Goal: Information Seeking & Learning: Learn about a topic

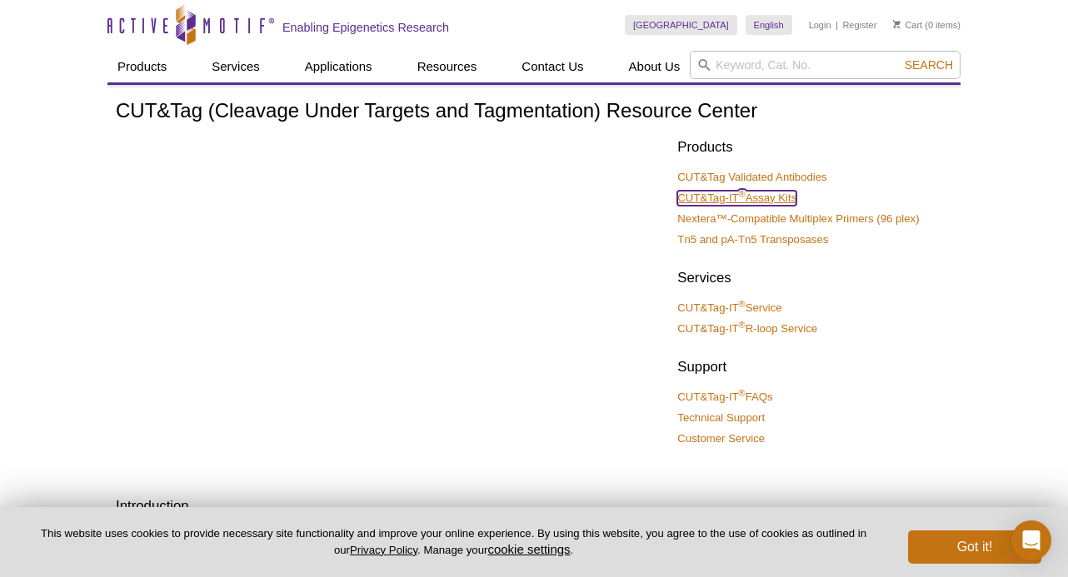
click at [727, 194] on link "CUT&Tag-IT ® Assay Kits" at bounding box center [736, 198] width 119 height 15
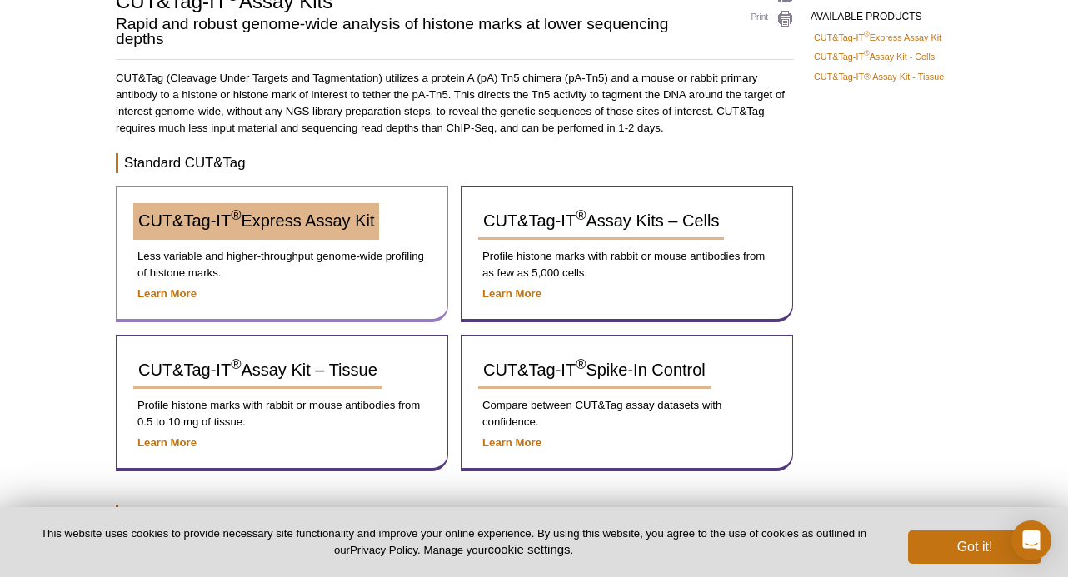
scroll to position [129, 0]
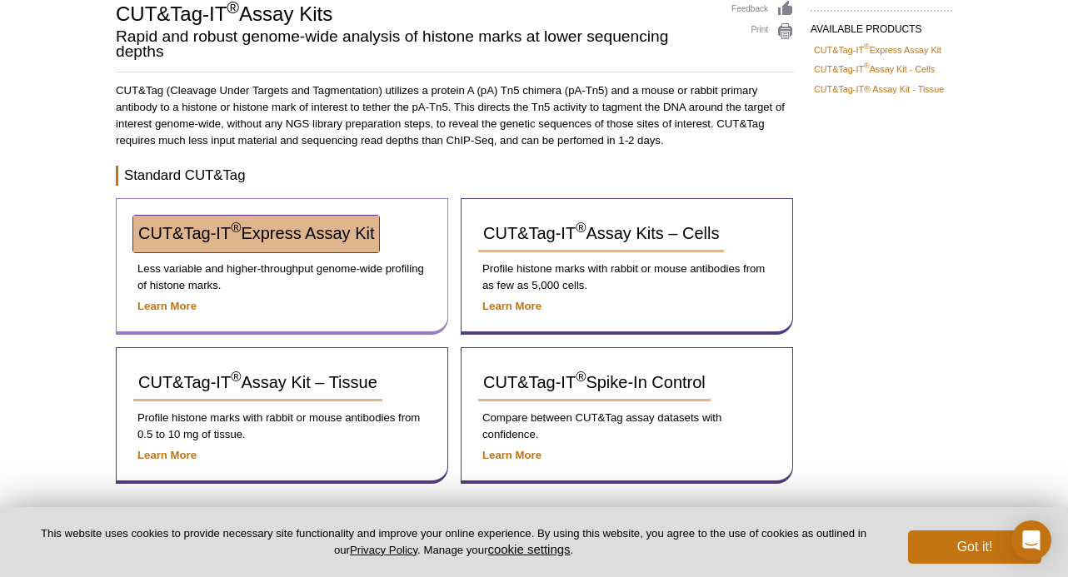
click at [280, 238] on span "CUT&Tag-IT ® Express Assay Kit" at bounding box center [256, 233] width 236 height 18
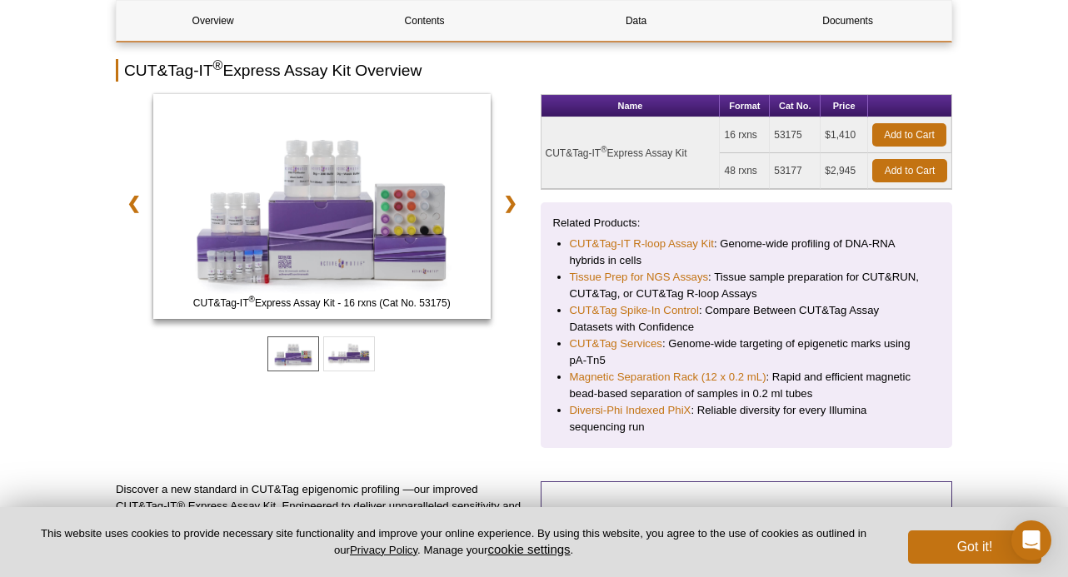
scroll to position [197, 0]
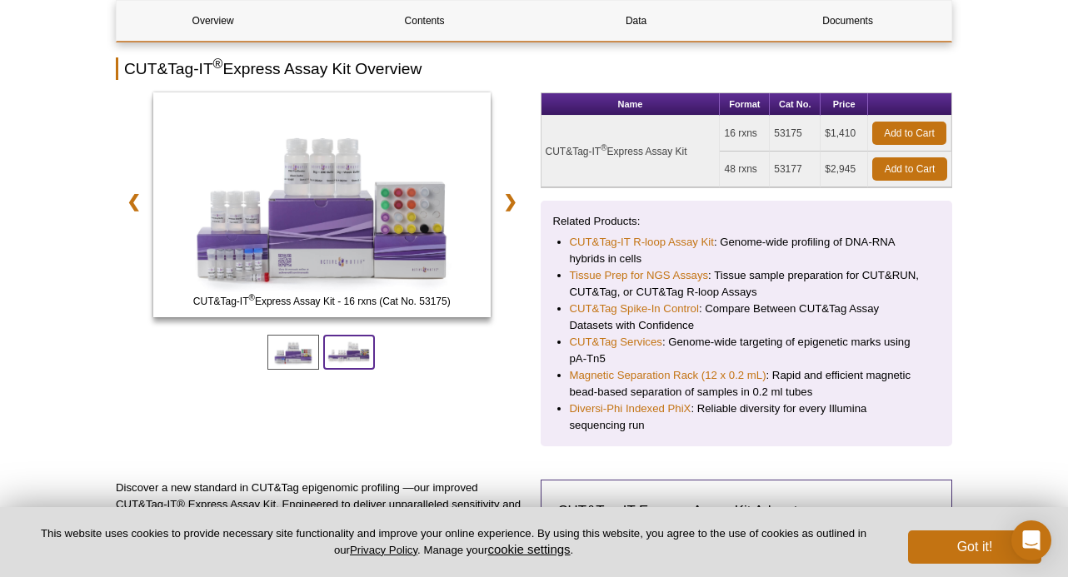
click at [342, 359] on span at bounding box center [349, 352] width 52 height 35
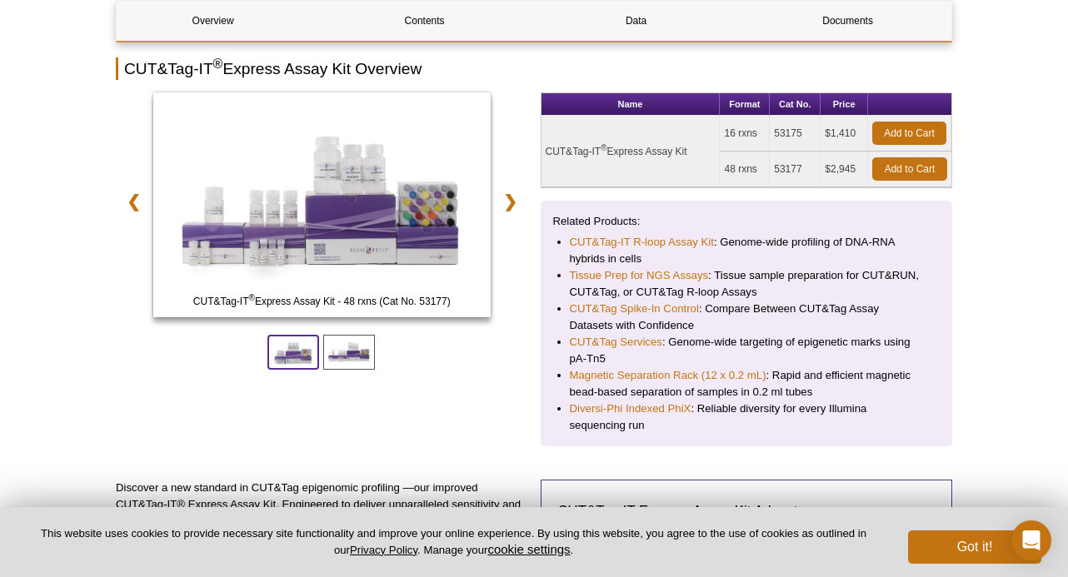
click at [287, 352] on span at bounding box center [293, 352] width 52 height 35
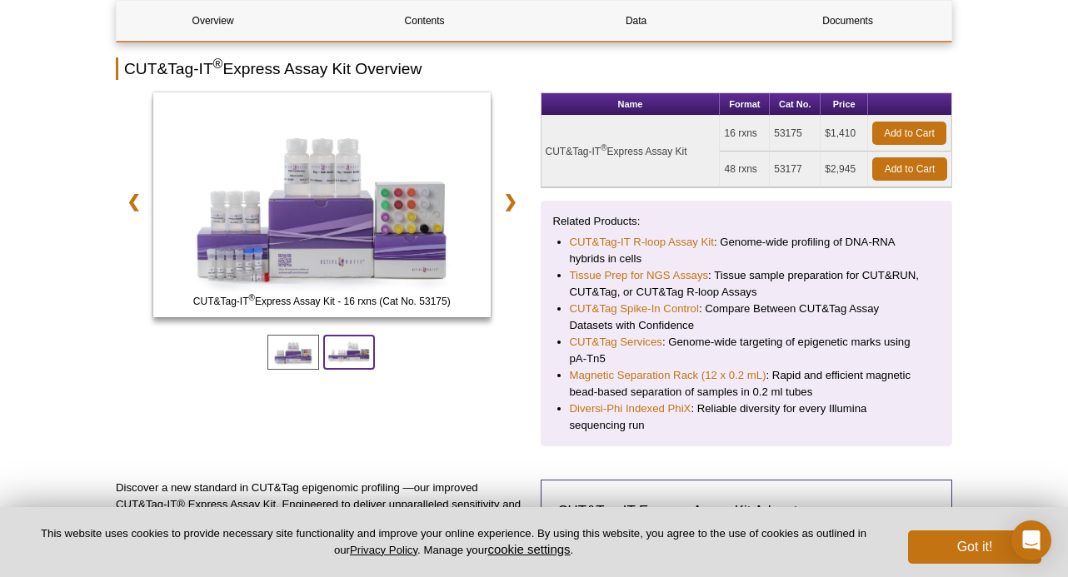
click at [339, 352] on span at bounding box center [349, 352] width 52 height 35
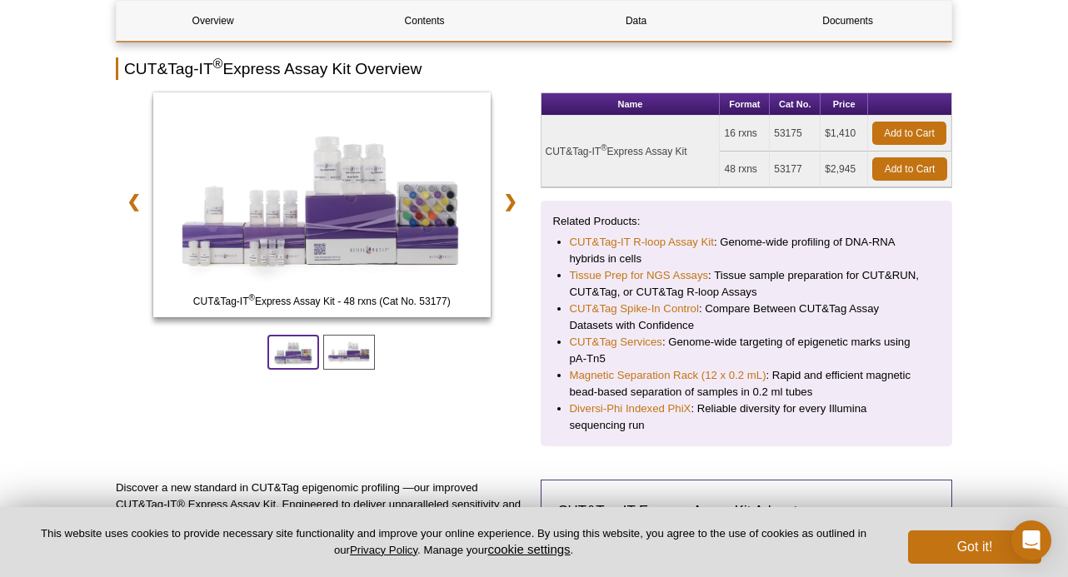
click at [289, 352] on span at bounding box center [293, 352] width 52 height 35
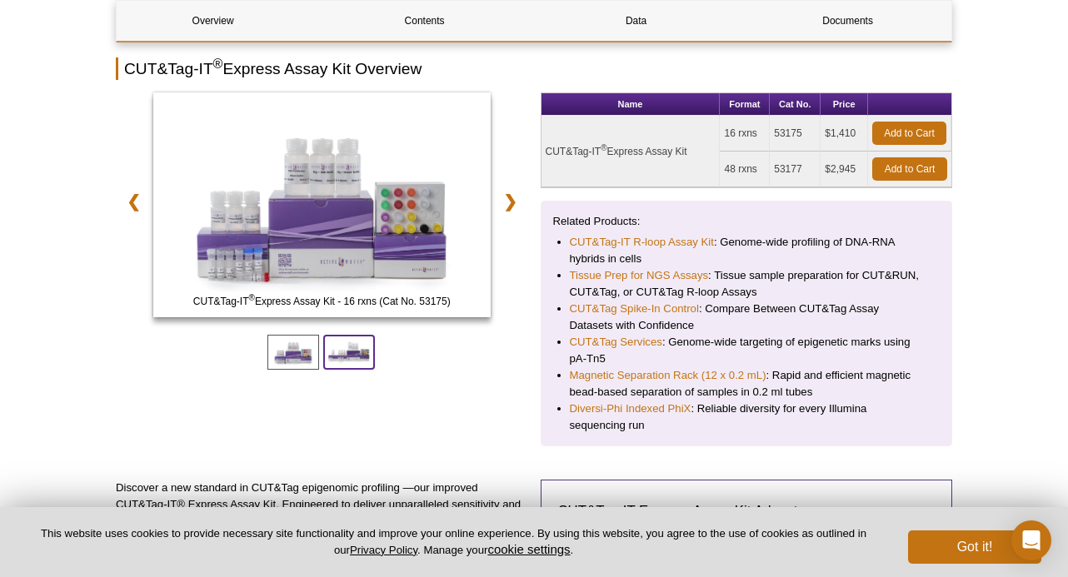
click at [331, 357] on span at bounding box center [349, 352] width 52 height 35
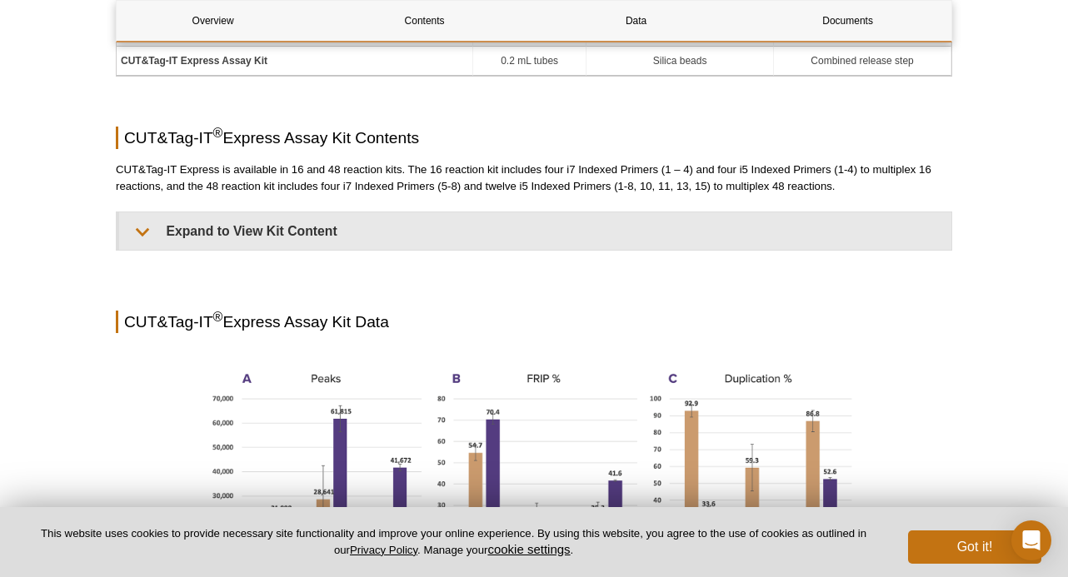
scroll to position [1130, 0]
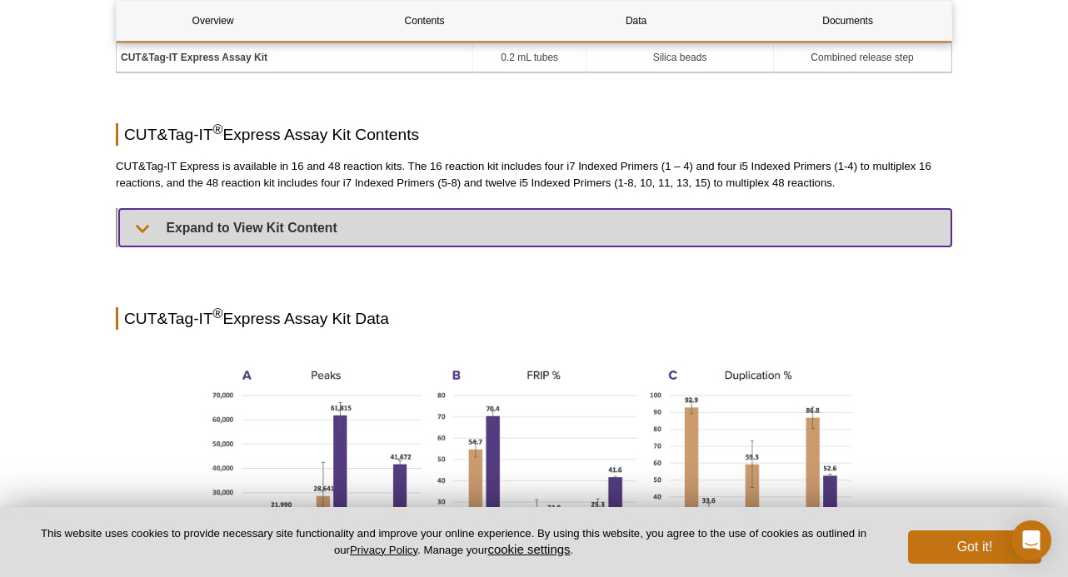
click at [304, 242] on summary "Expand to View Kit Content" at bounding box center [535, 227] width 832 height 37
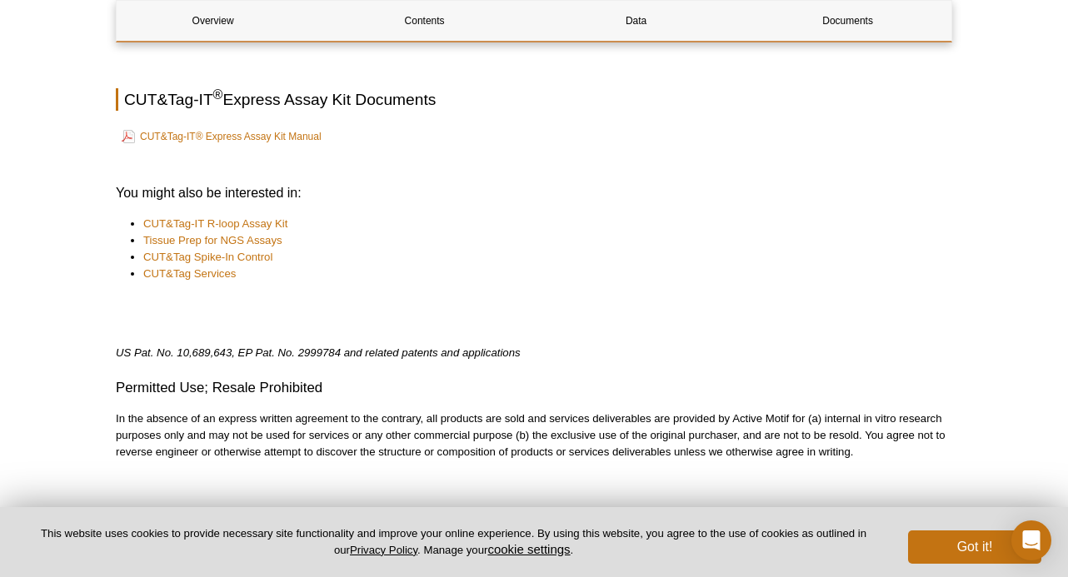
scroll to position [3966, 0]
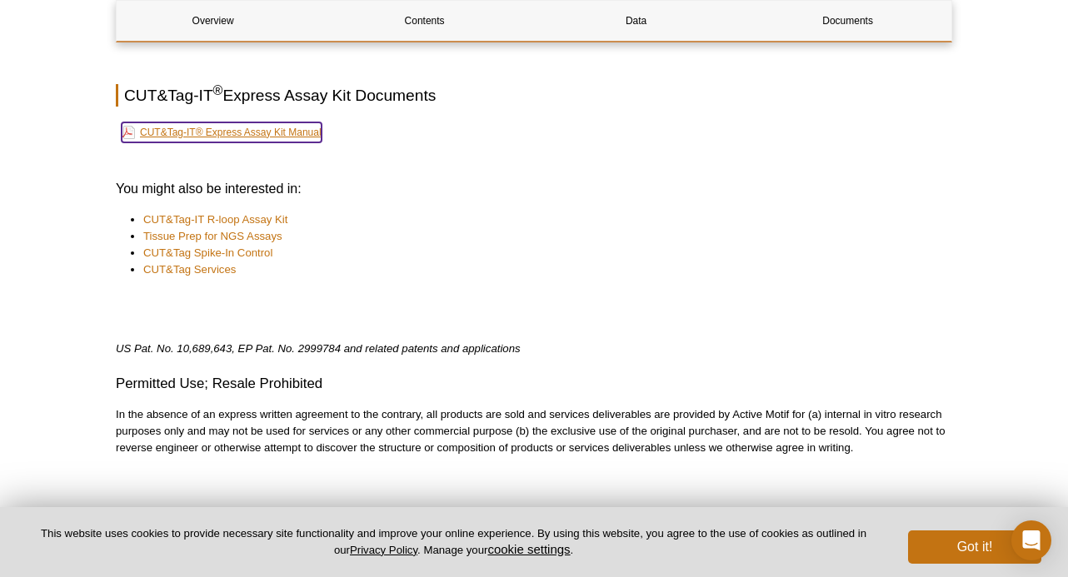
click at [264, 130] on link "CUT&Tag-IT® Express Assay Kit Manual" at bounding box center [222, 132] width 200 height 20
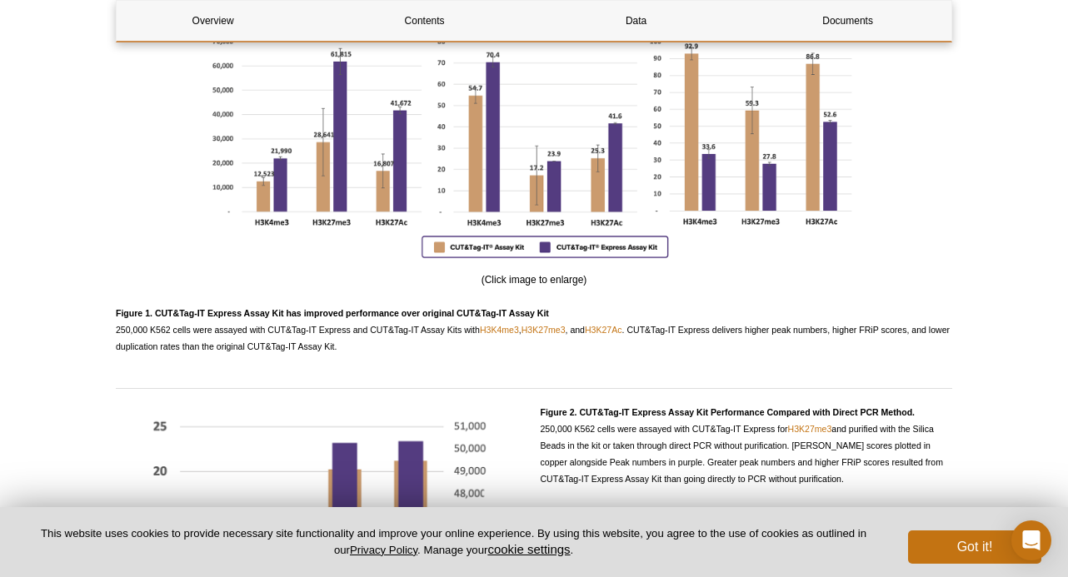
scroll to position [2771, 0]
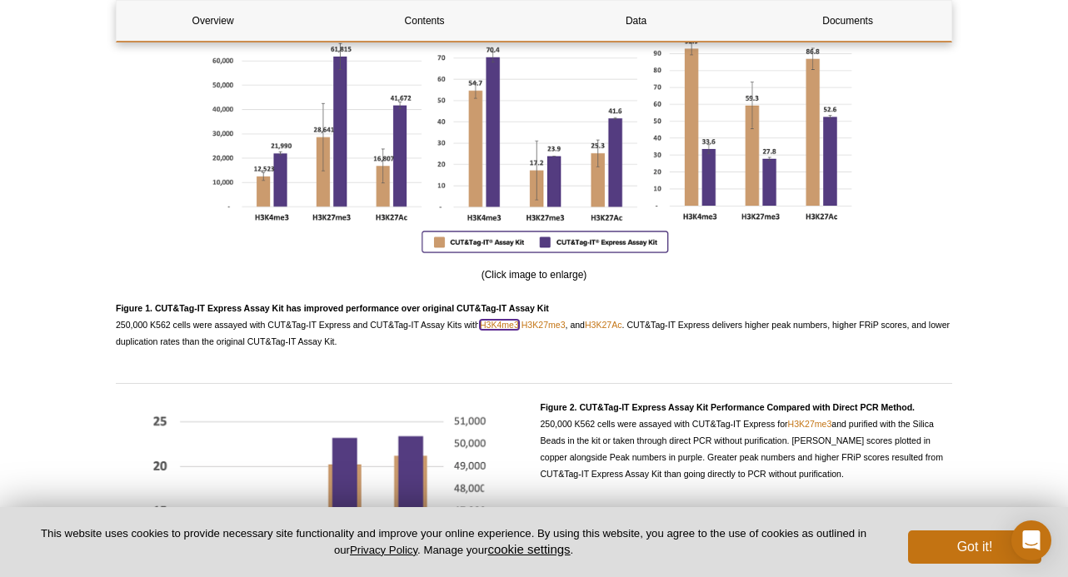
click at [507, 320] on link "H3K4me3" at bounding box center [499, 325] width 39 height 10
click at [550, 320] on link "H3K27me3" at bounding box center [544, 325] width 44 height 10
click at [617, 320] on link "H3K27Ac" at bounding box center [603, 325] width 37 height 10
click at [502, 320] on link "H3K4me3" at bounding box center [499, 325] width 39 height 10
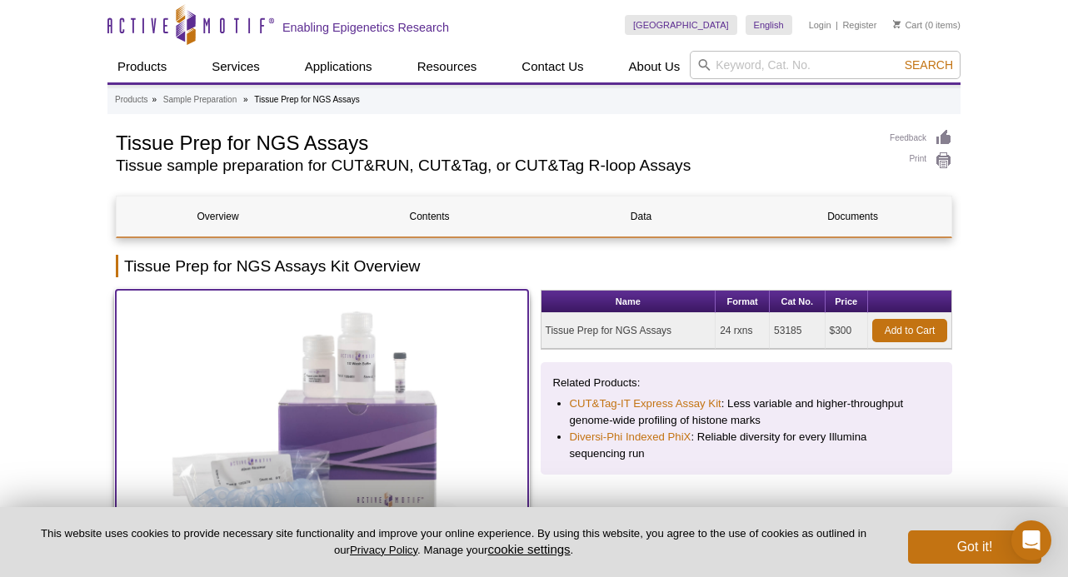
click at [498, 455] on img at bounding box center [322, 427] width 412 height 275
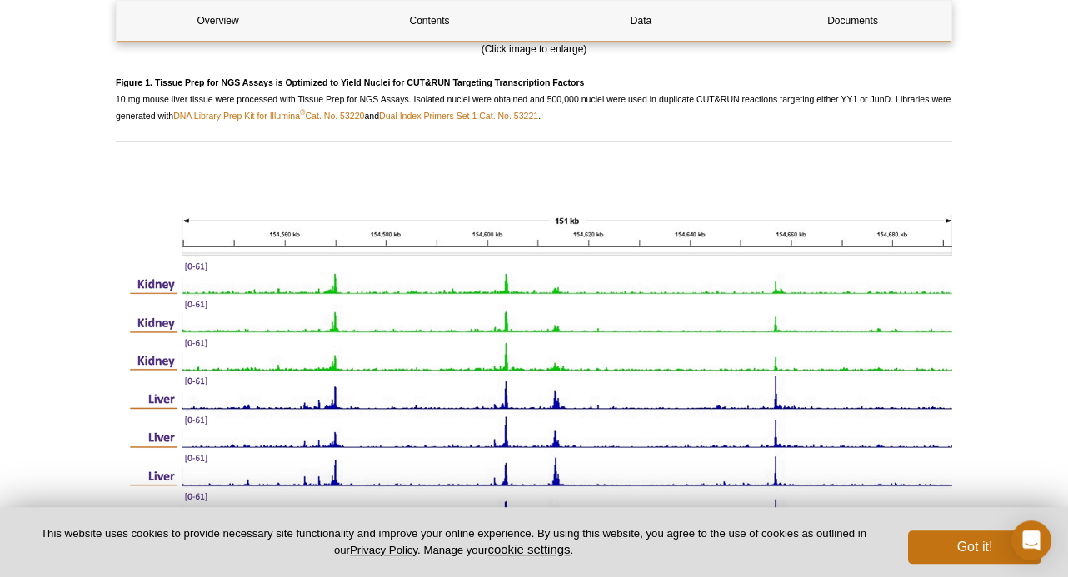
scroll to position [2073, 0]
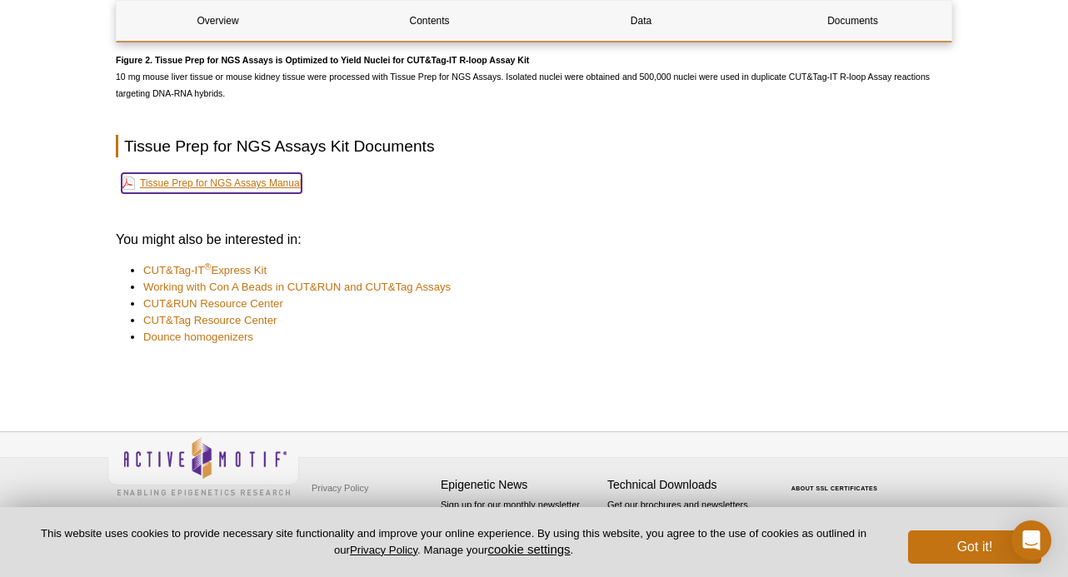
click at [187, 180] on link "Tissue Prep for NGS Assays Manual" at bounding box center [212, 183] width 180 height 20
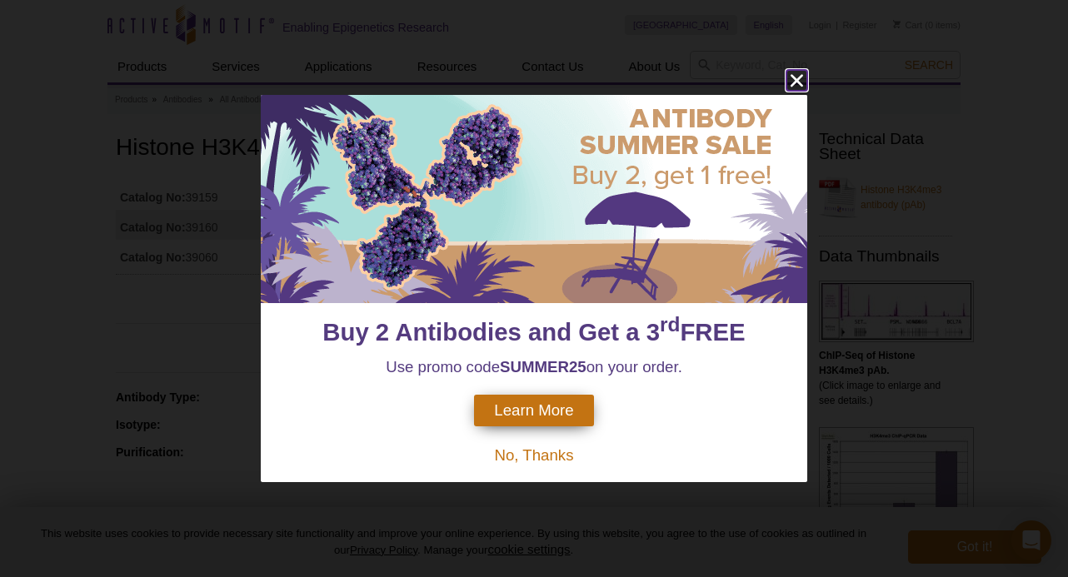
click at [793, 78] on icon "close" at bounding box center [797, 80] width 21 height 21
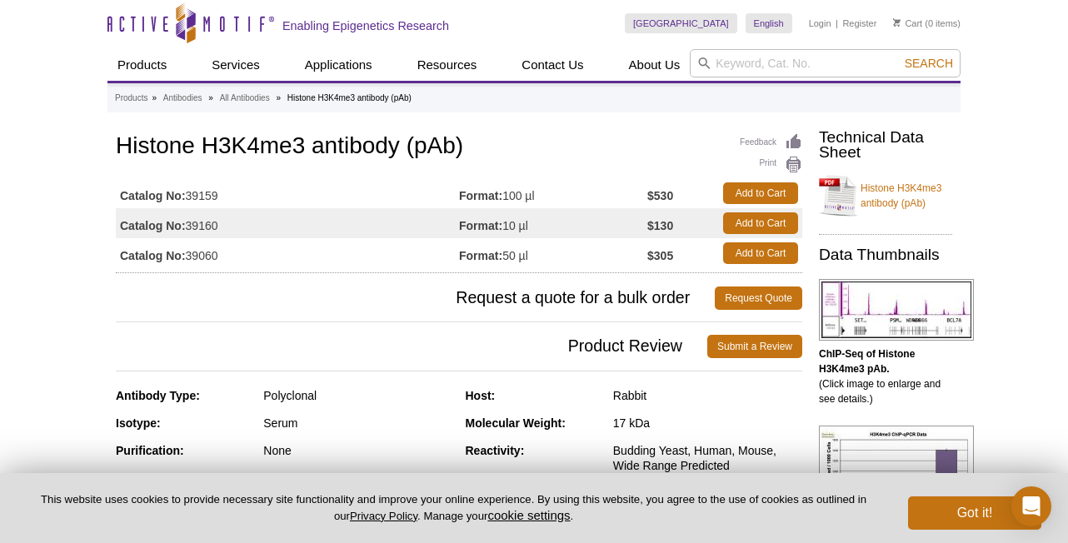
scroll to position [3, 0]
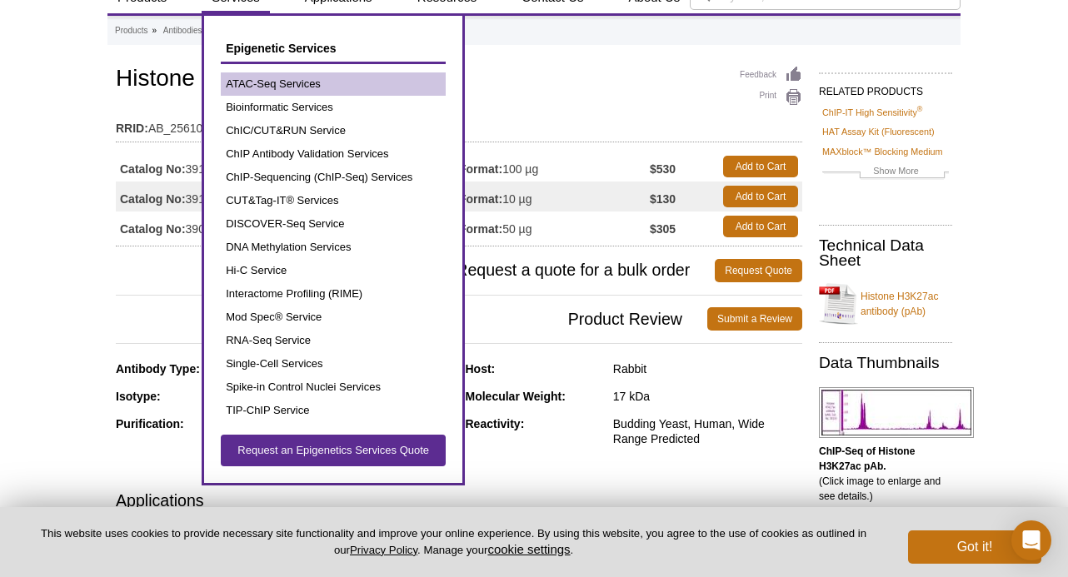
scroll to position [73, 0]
